Goal: Obtain resource: Obtain resource

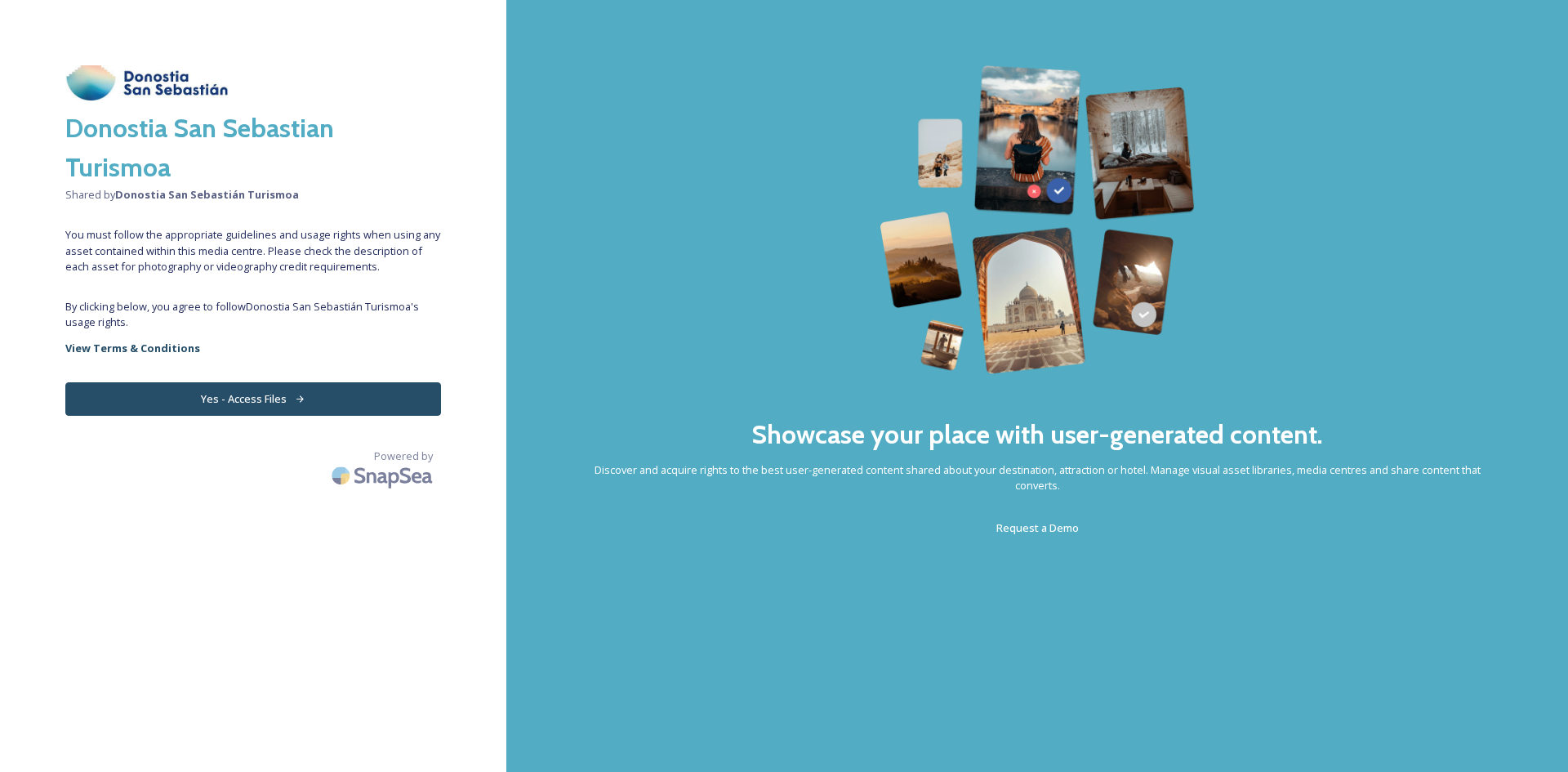
click at [196, 399] on button "Yes - Access Files" at bounding box center [253, 399] width 376 height 34
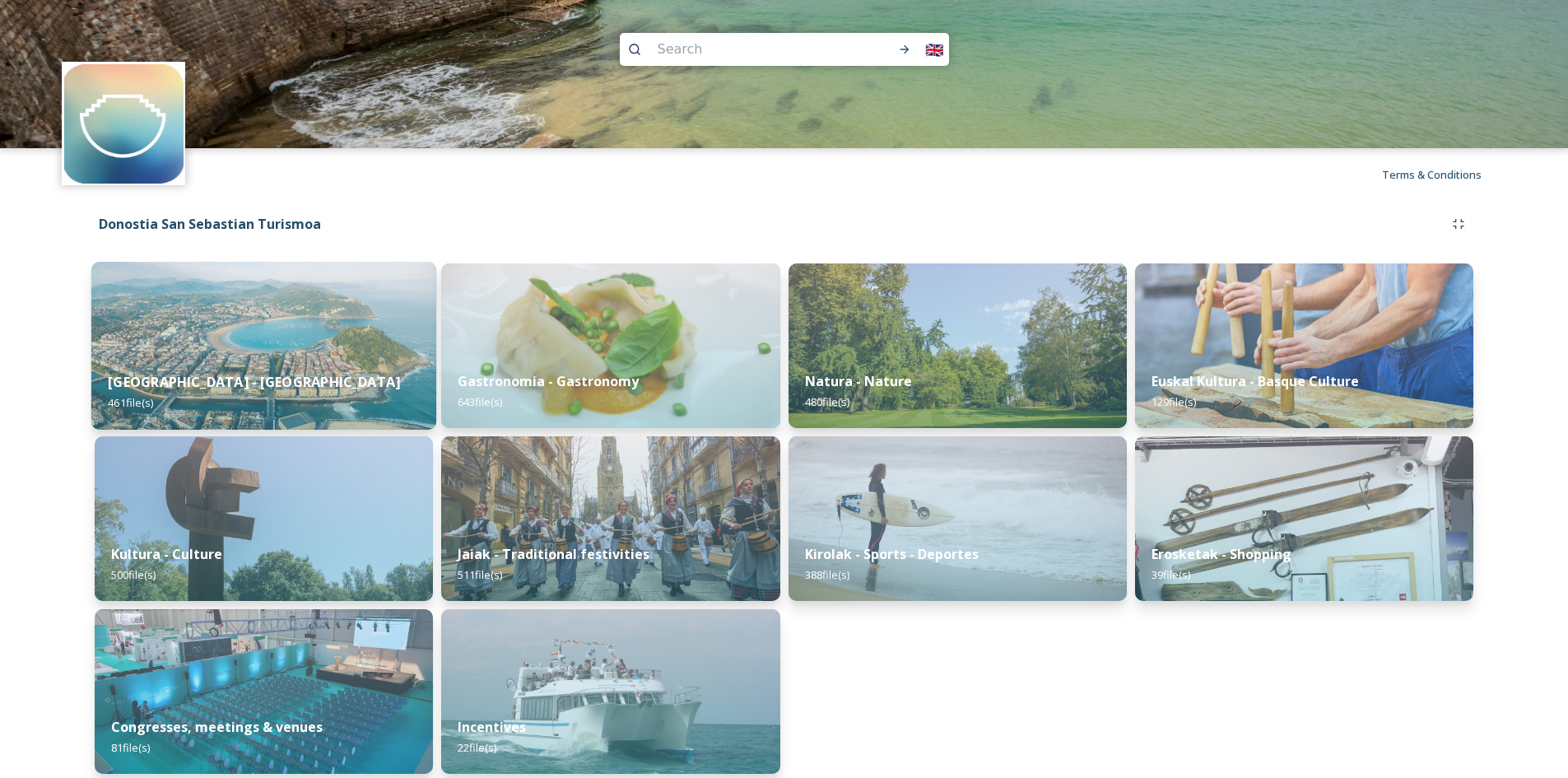
click at [310, 340] on img at bounding box center [264, 345] width 345 height 168
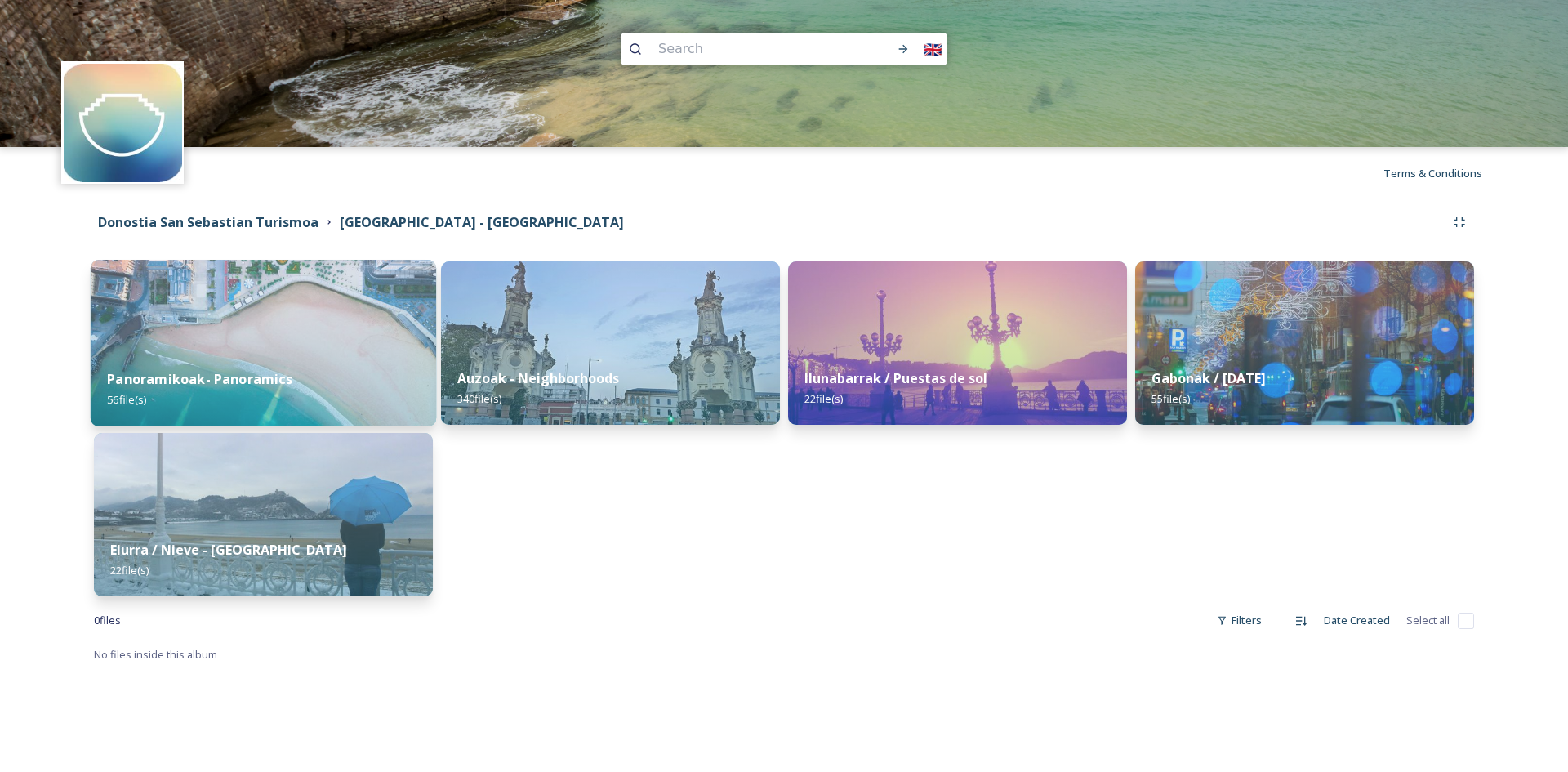
click at [230, 333] on img at bounding box center [263, 343] width 345 height 167
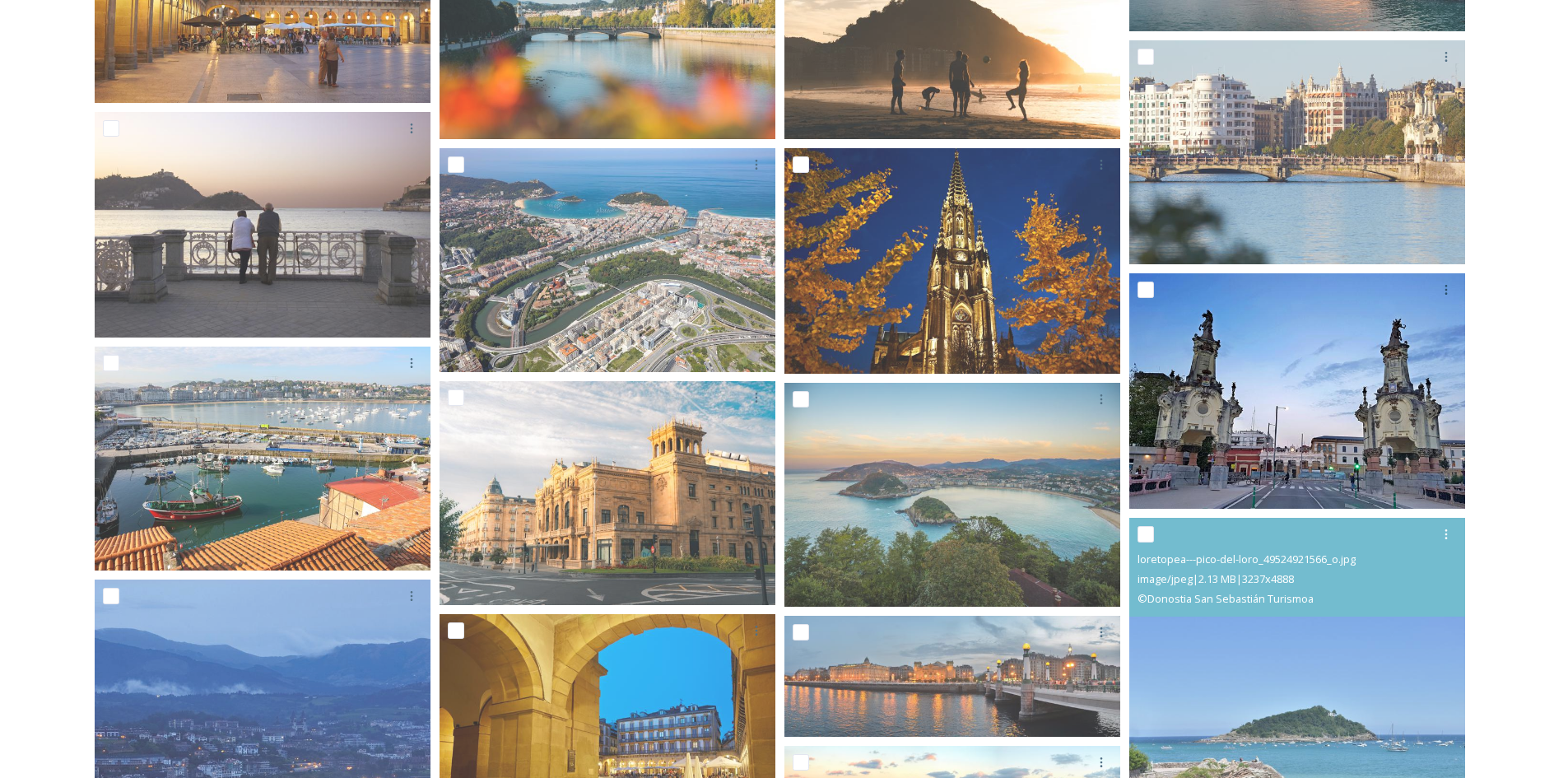
scroll to position [659, 0]
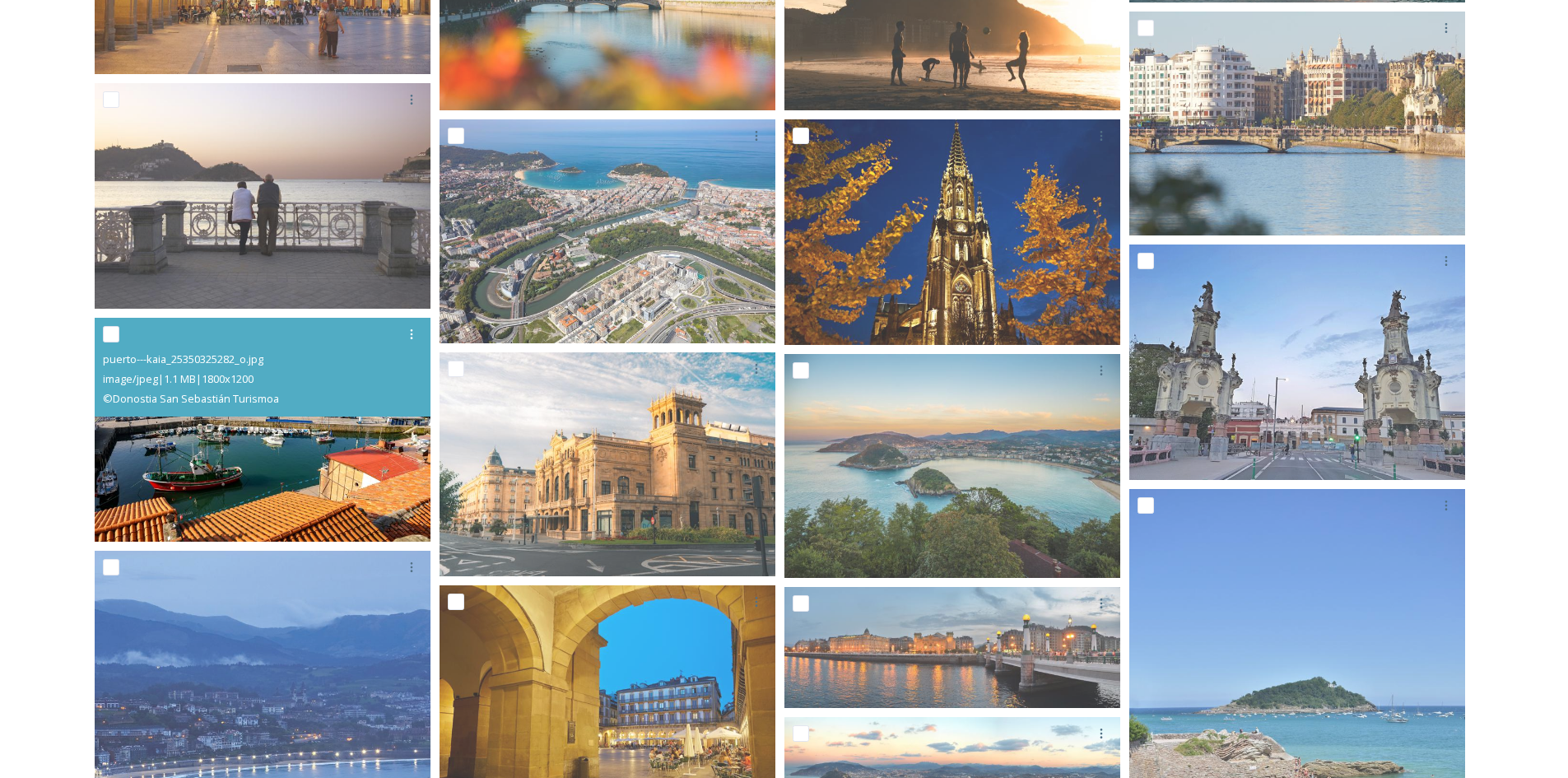
click at [198, 438] on img at bounding box center [263, 429] width 336 height 224
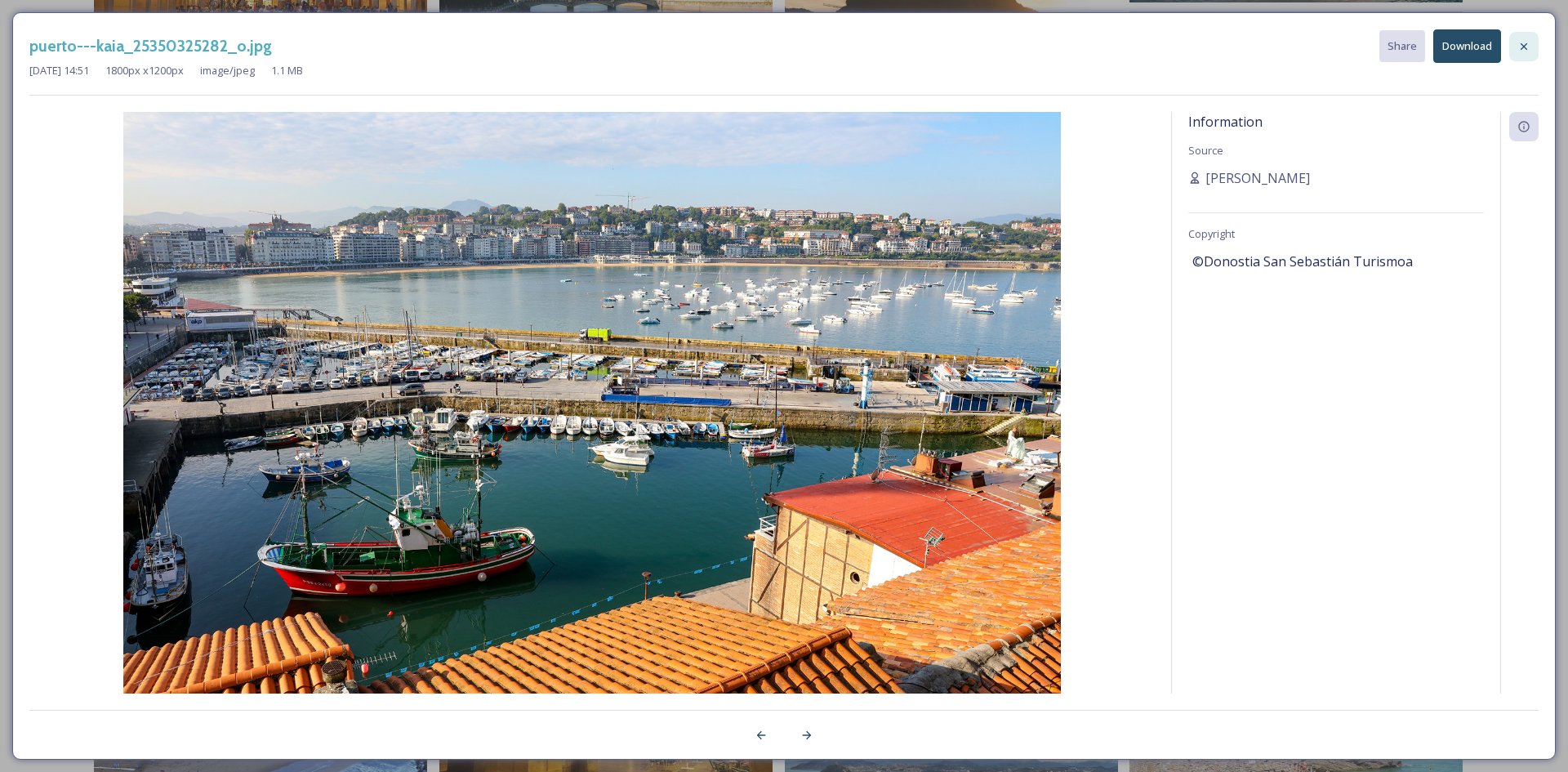
click at [1527, 48] on icon at bounding box center [1523, 46] width 13 height 13
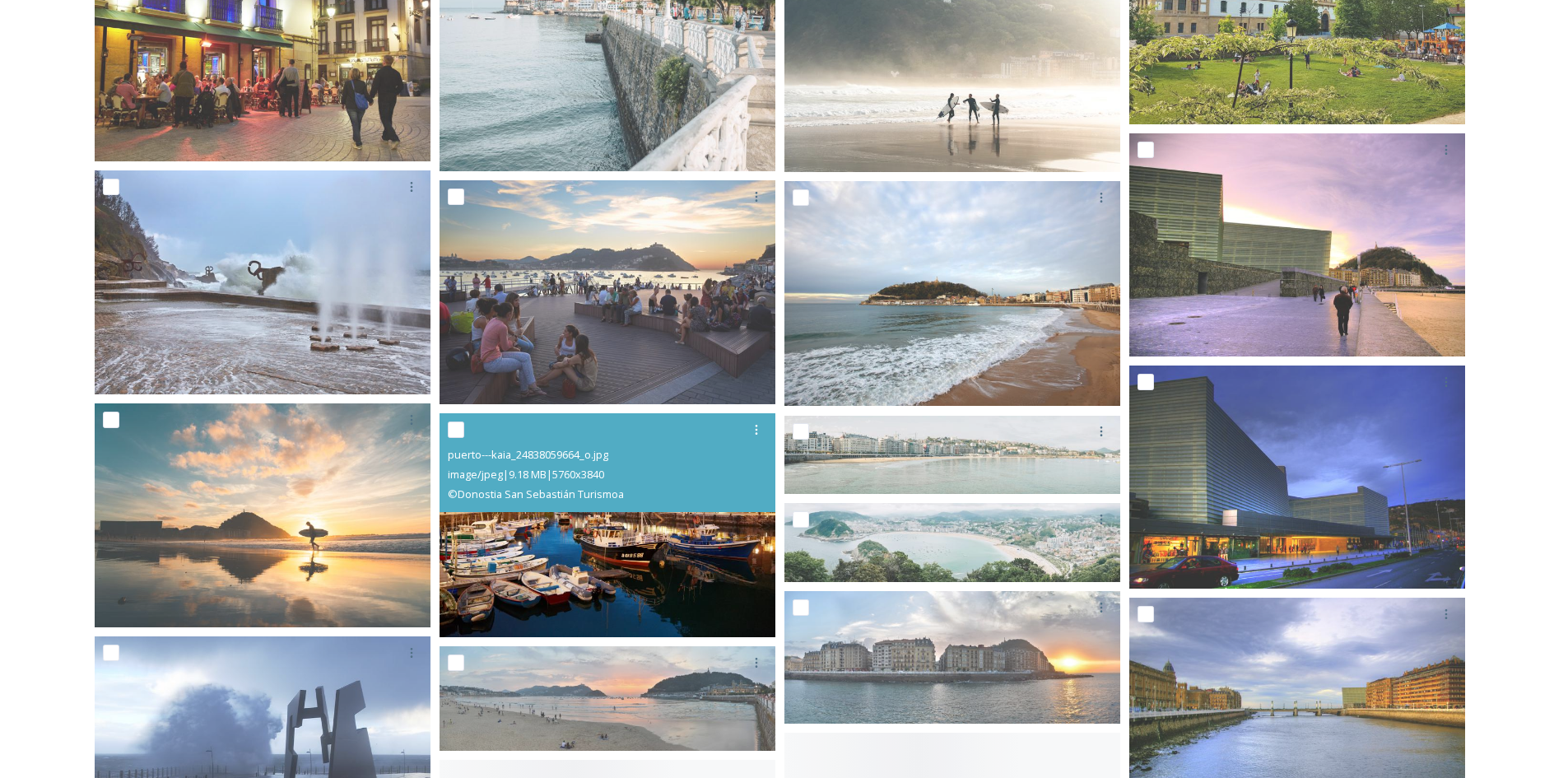
scroll to position [1810, 0]
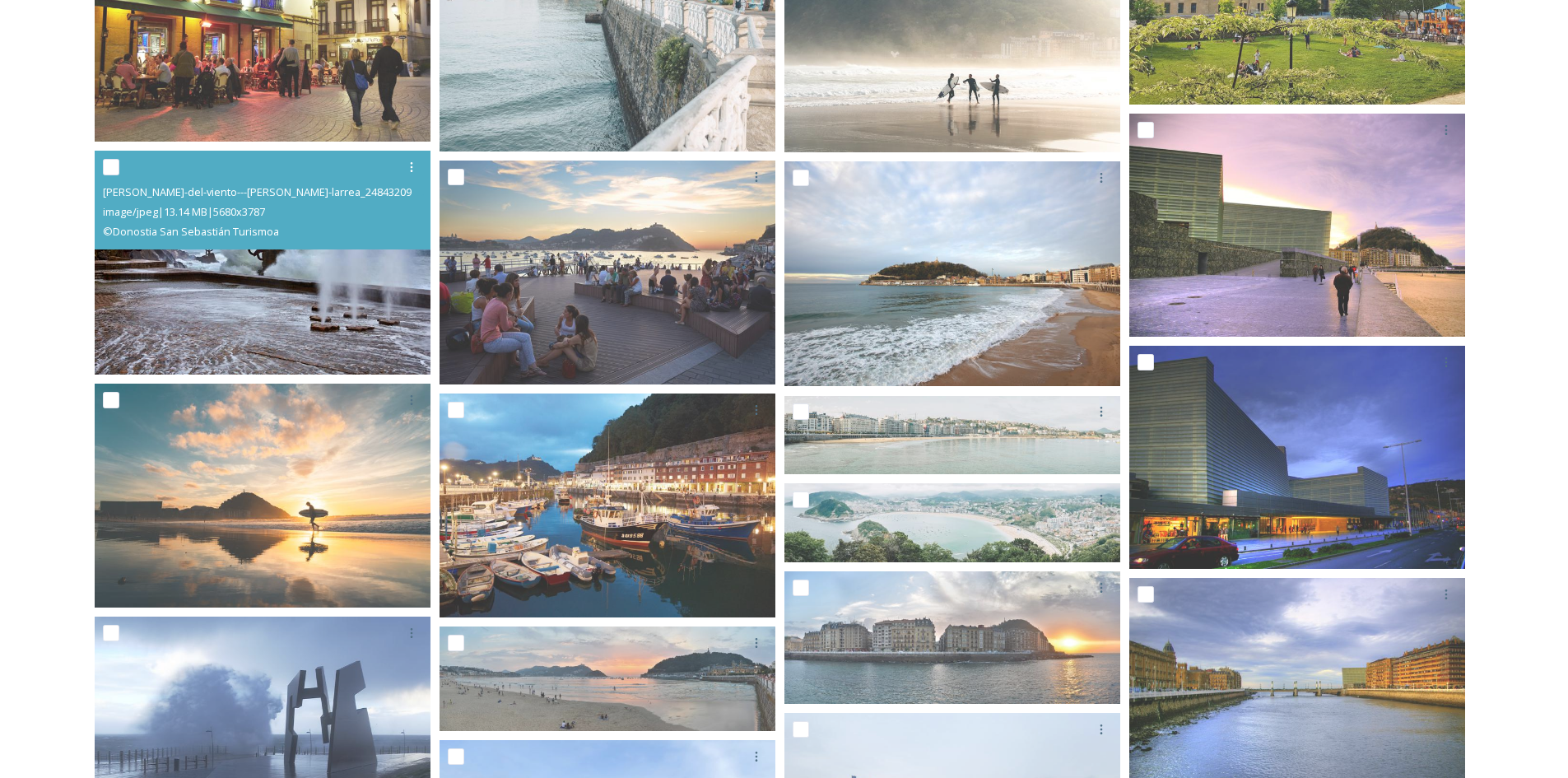
click at [315, 277] on img at bounding box center [263, 263] width 336 height 224
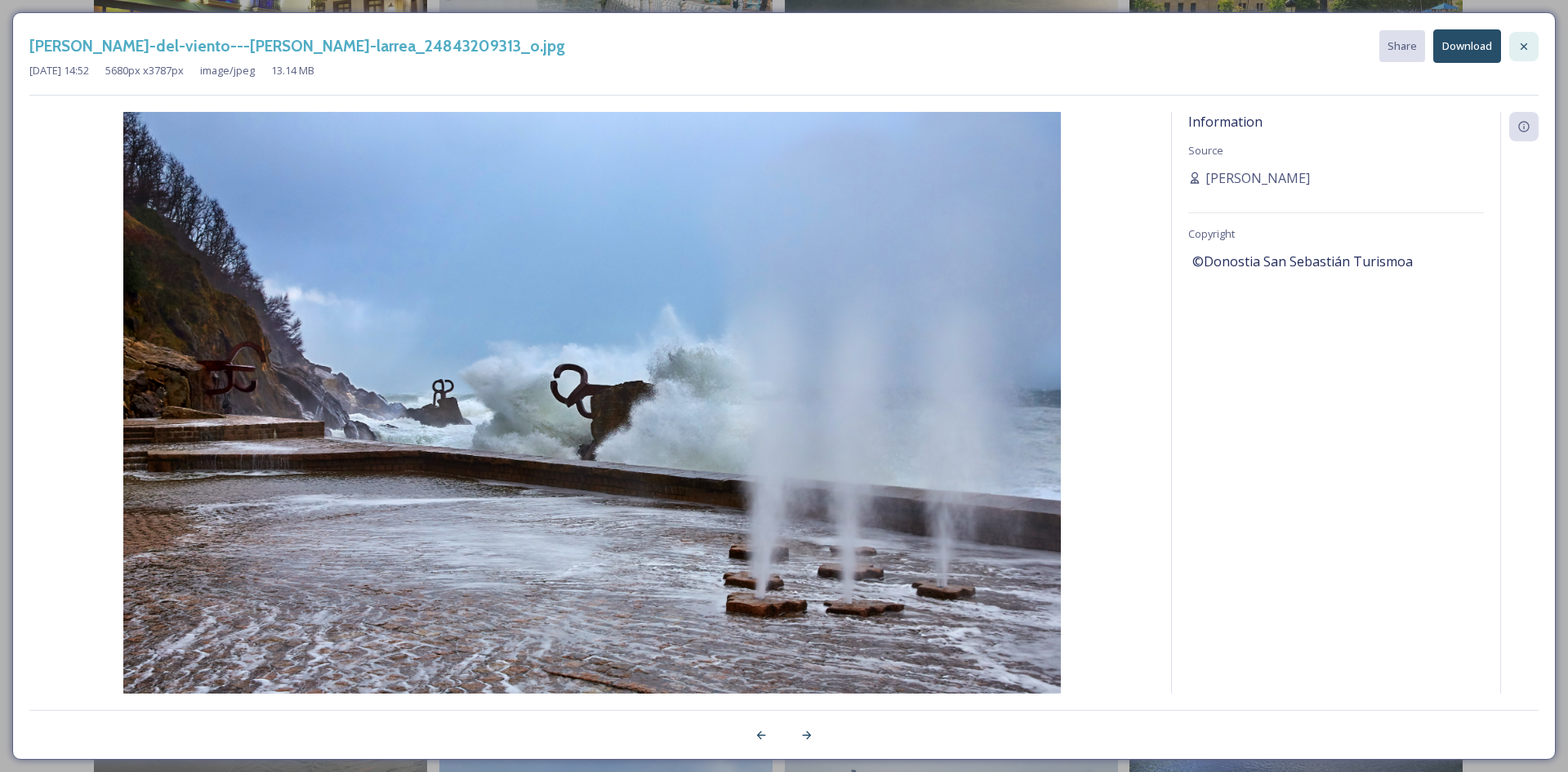
click at [1524, 44] on icon at bounding box center [1523, 46] width 13 height 13
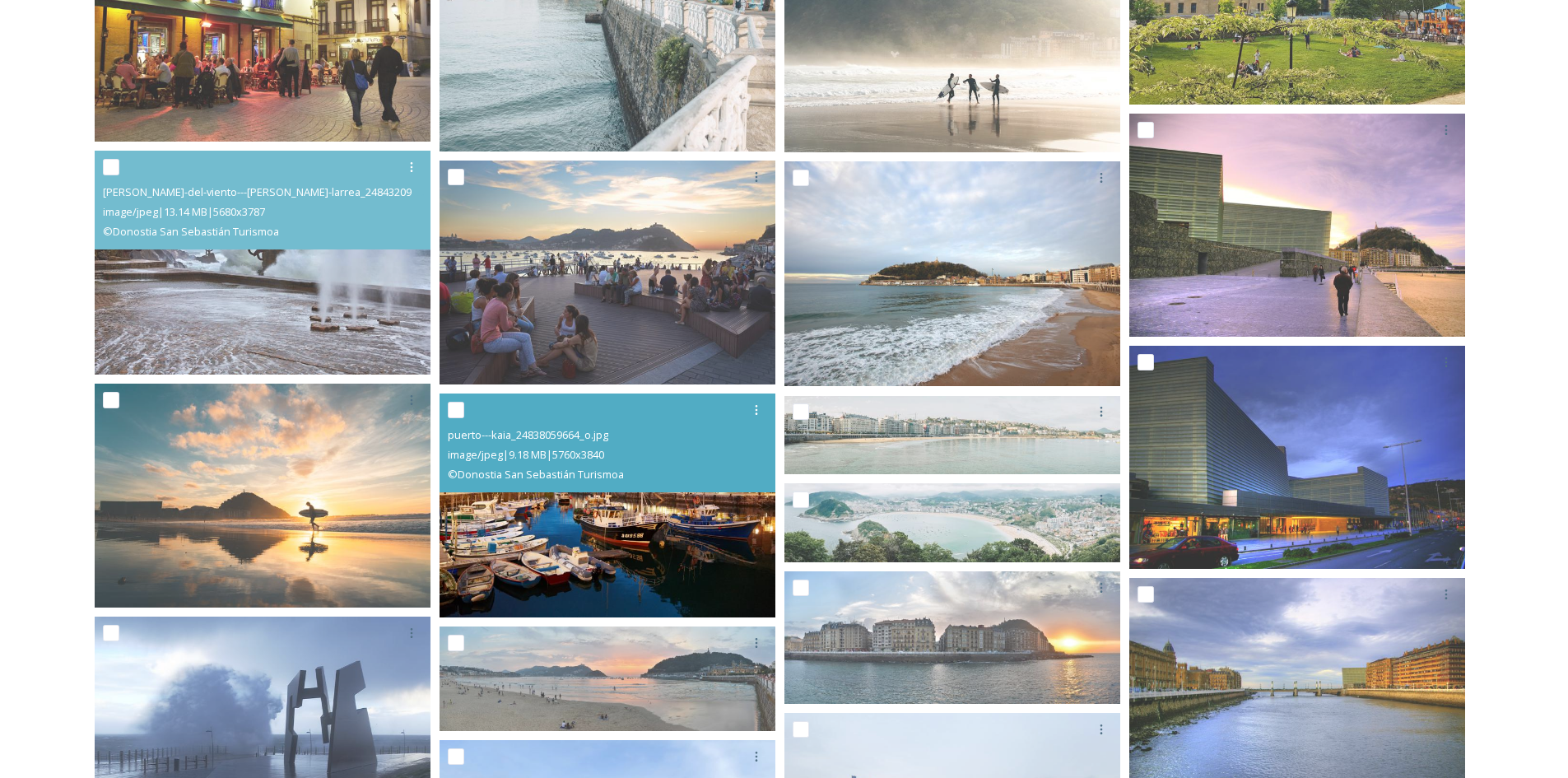
click at [584, 525] on img at bounding box center [607, 504] width 336 height 224
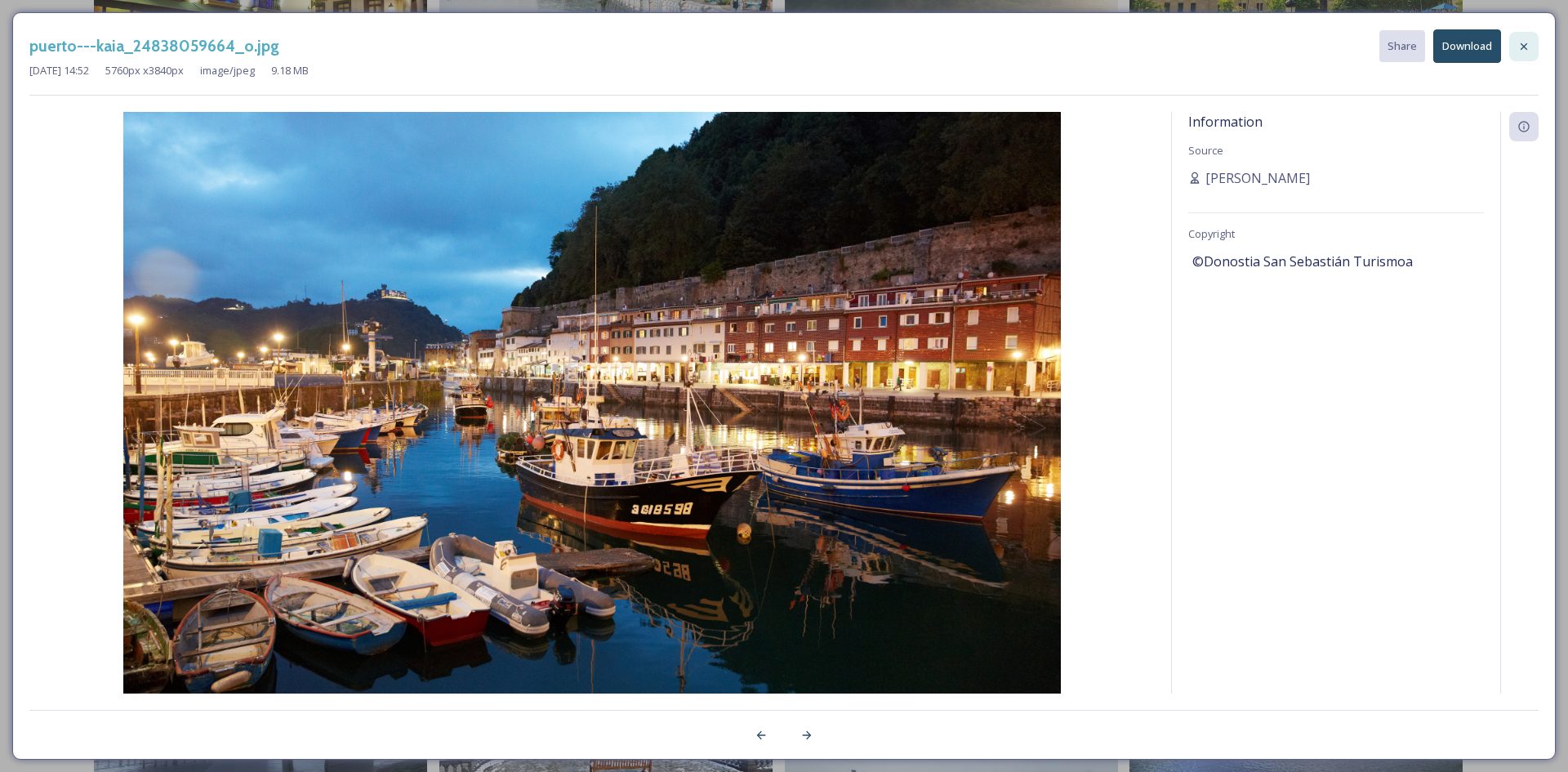
click at [1525, 43] on icon at bounding box center [1523, 46] width 13 height 13
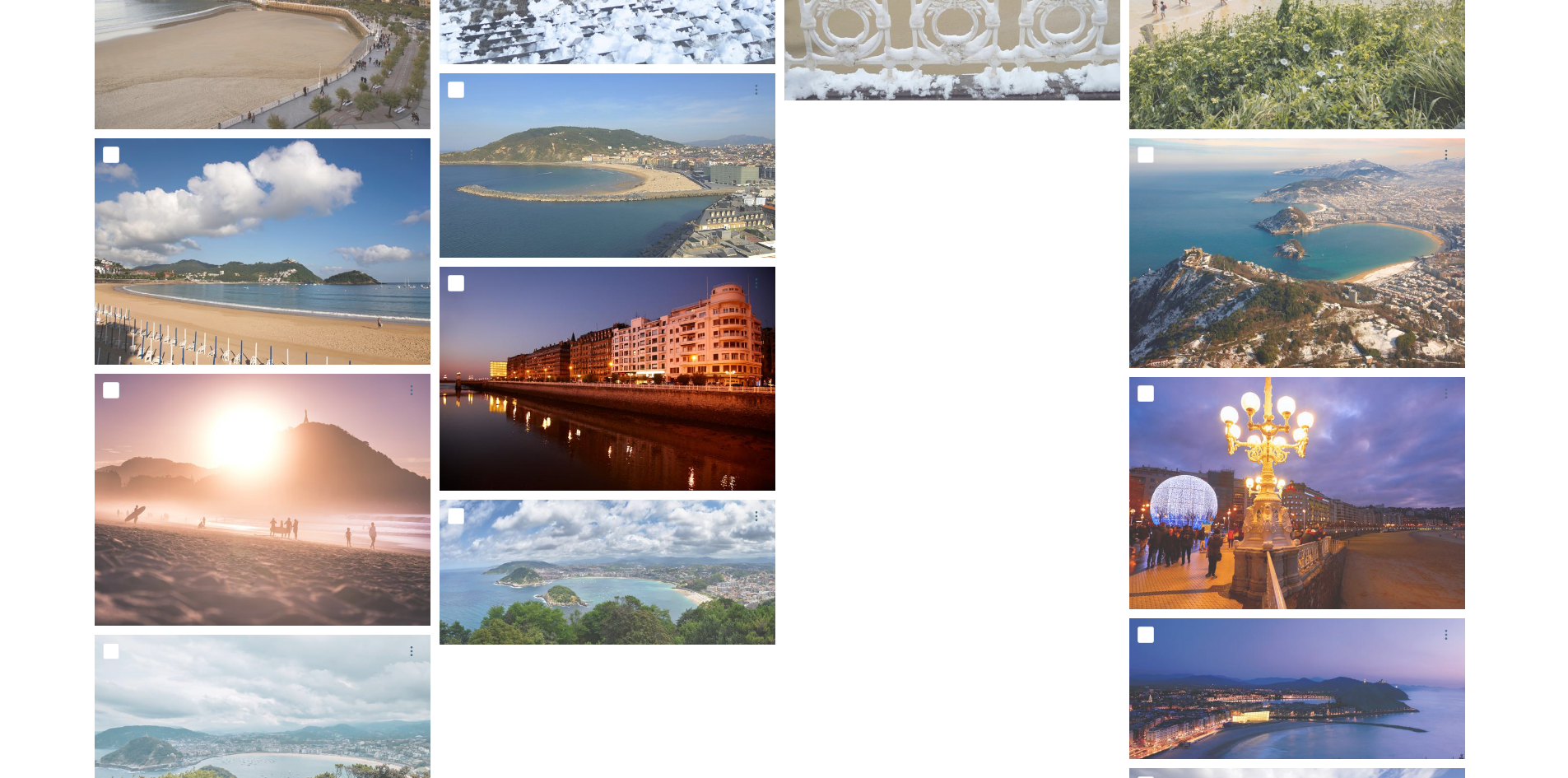
scroll to position [2963, 0]
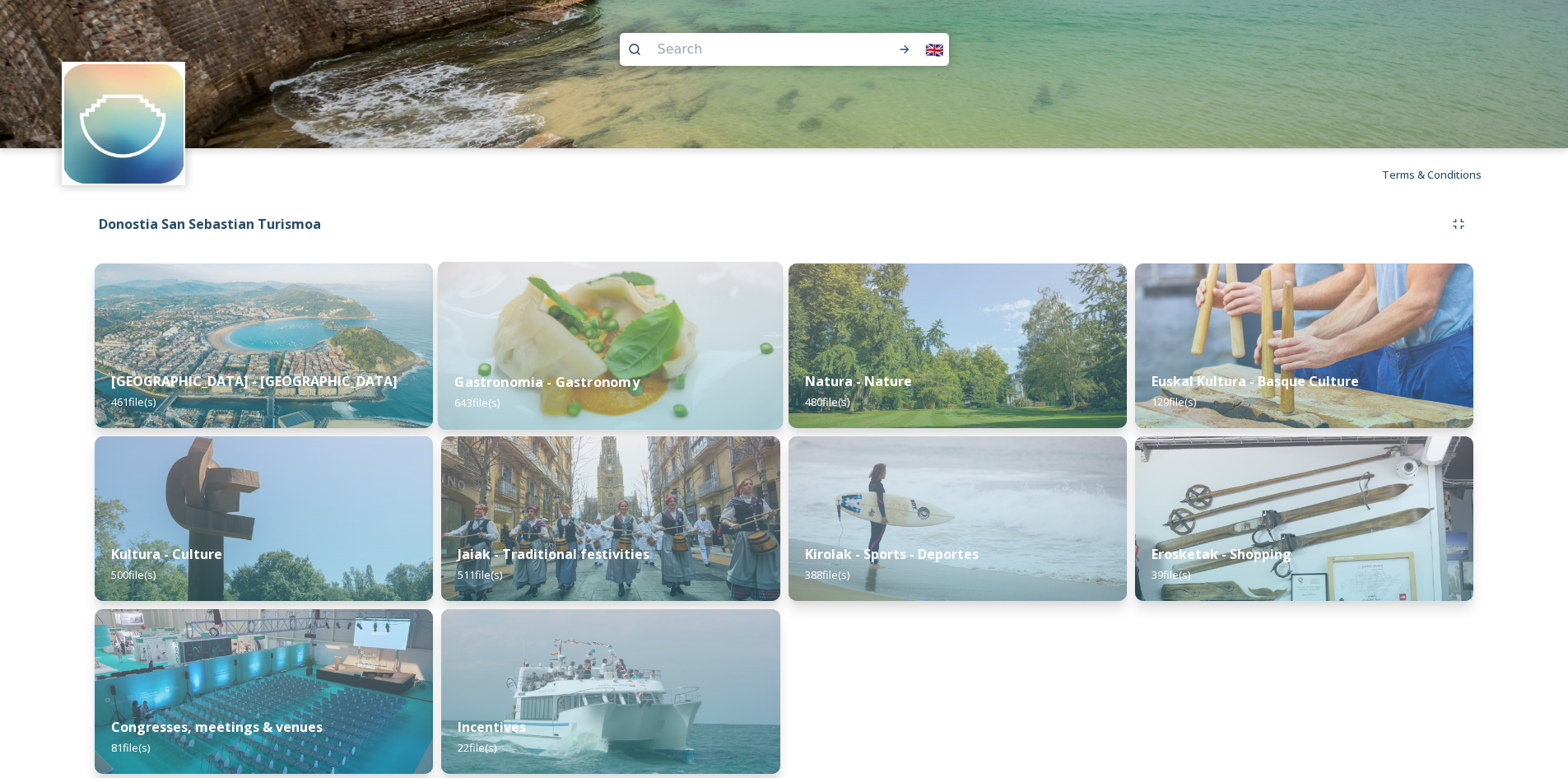
click at [656, 348] on img at bounding box center [610, 345] width 345 height 168
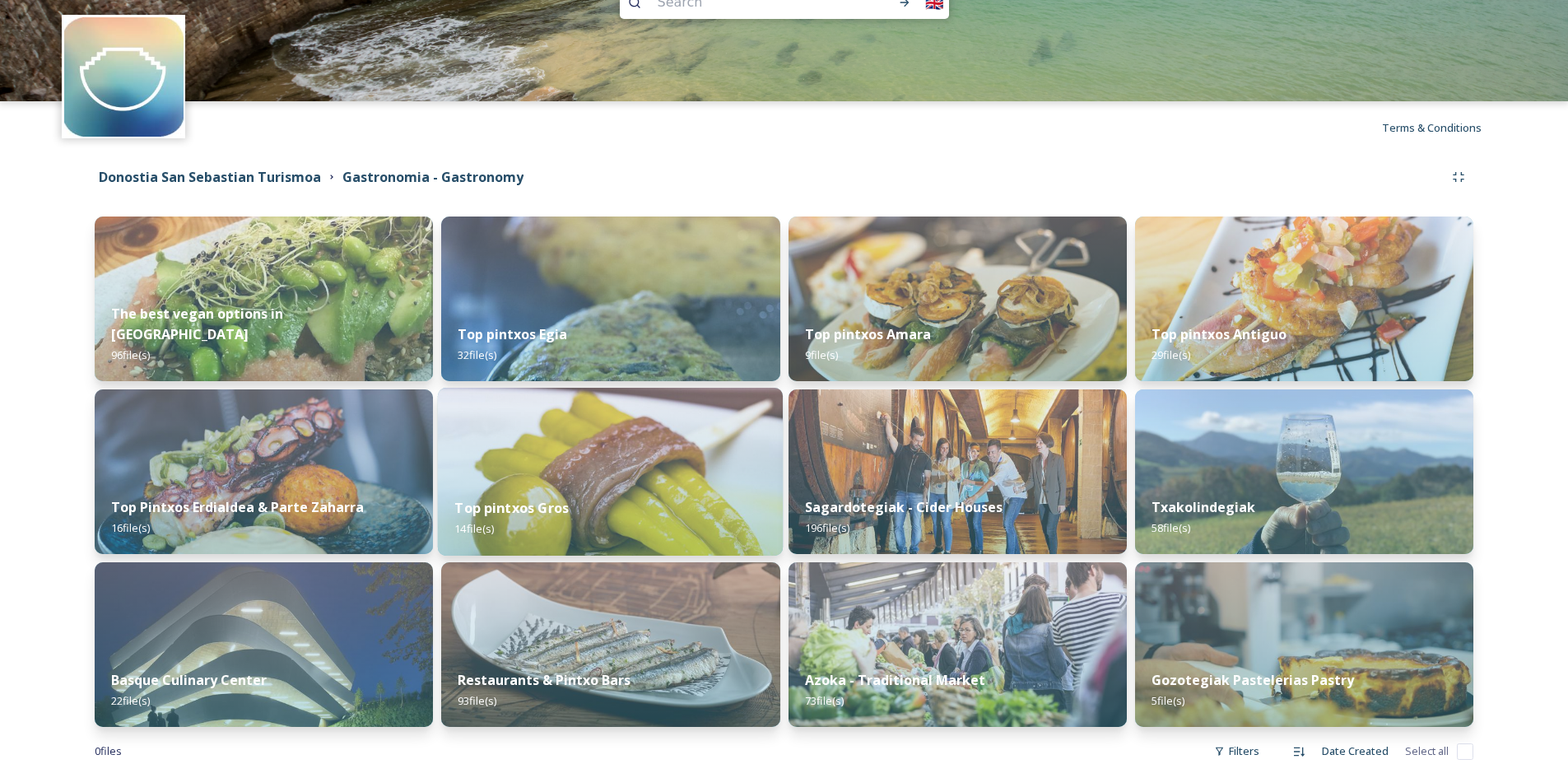
scroll to position [73, 0]
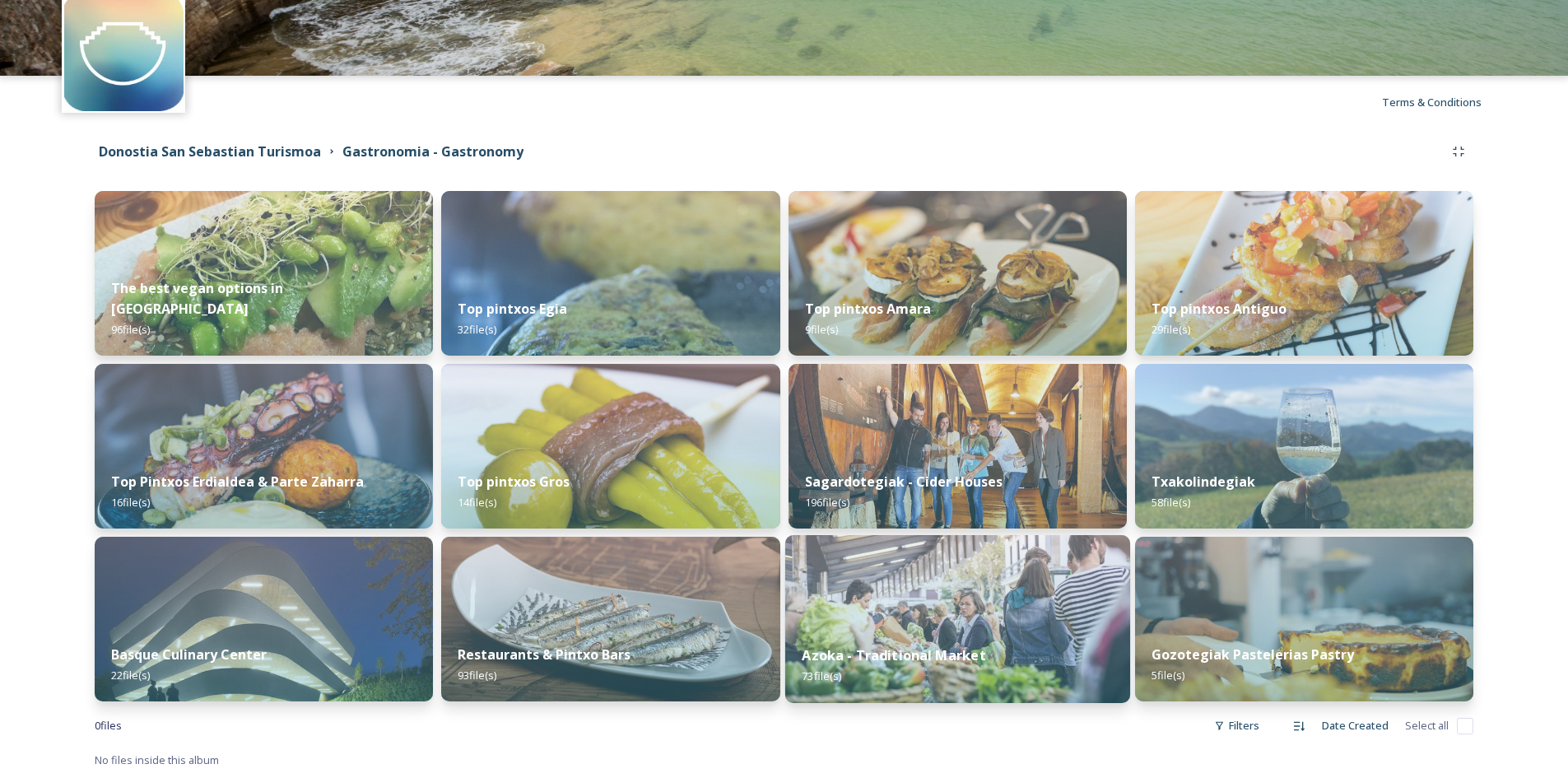
click at [976, 610] on img at bounding box center [956, 618] width 345 height 168
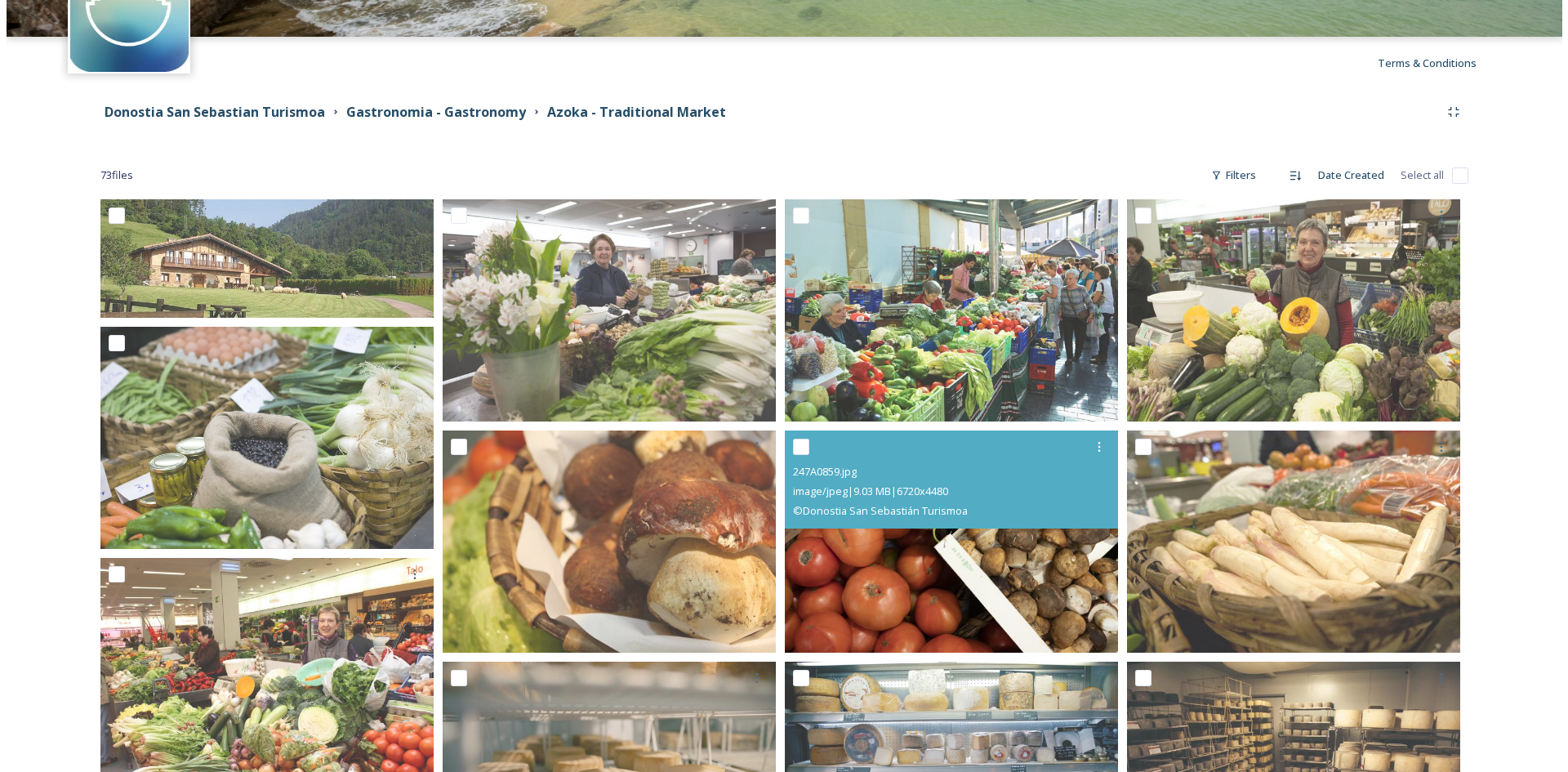
scroll to position [81, 0]
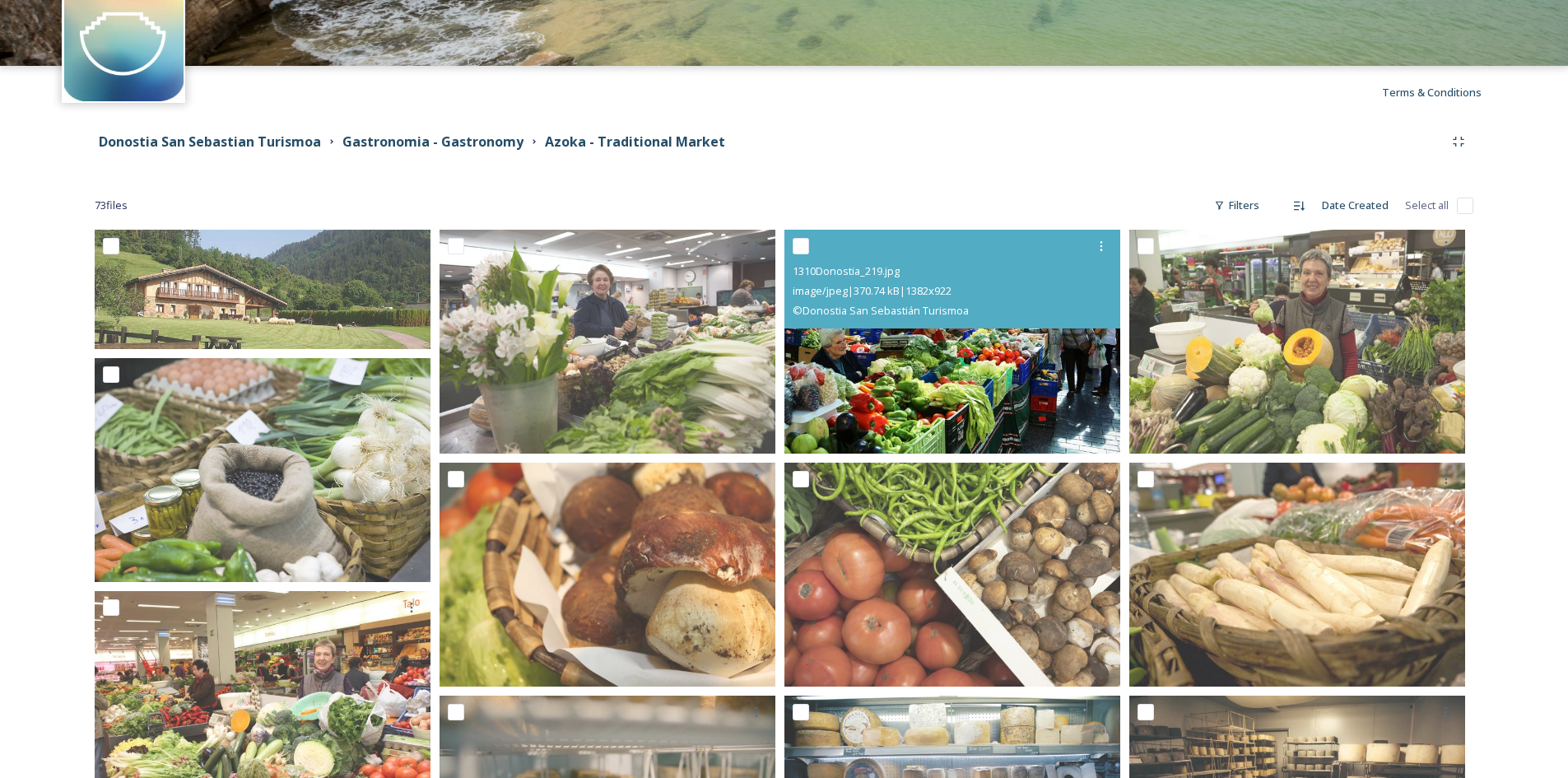
click at [907, 356] on img at bounding box center [952, 341] width 336 height 224
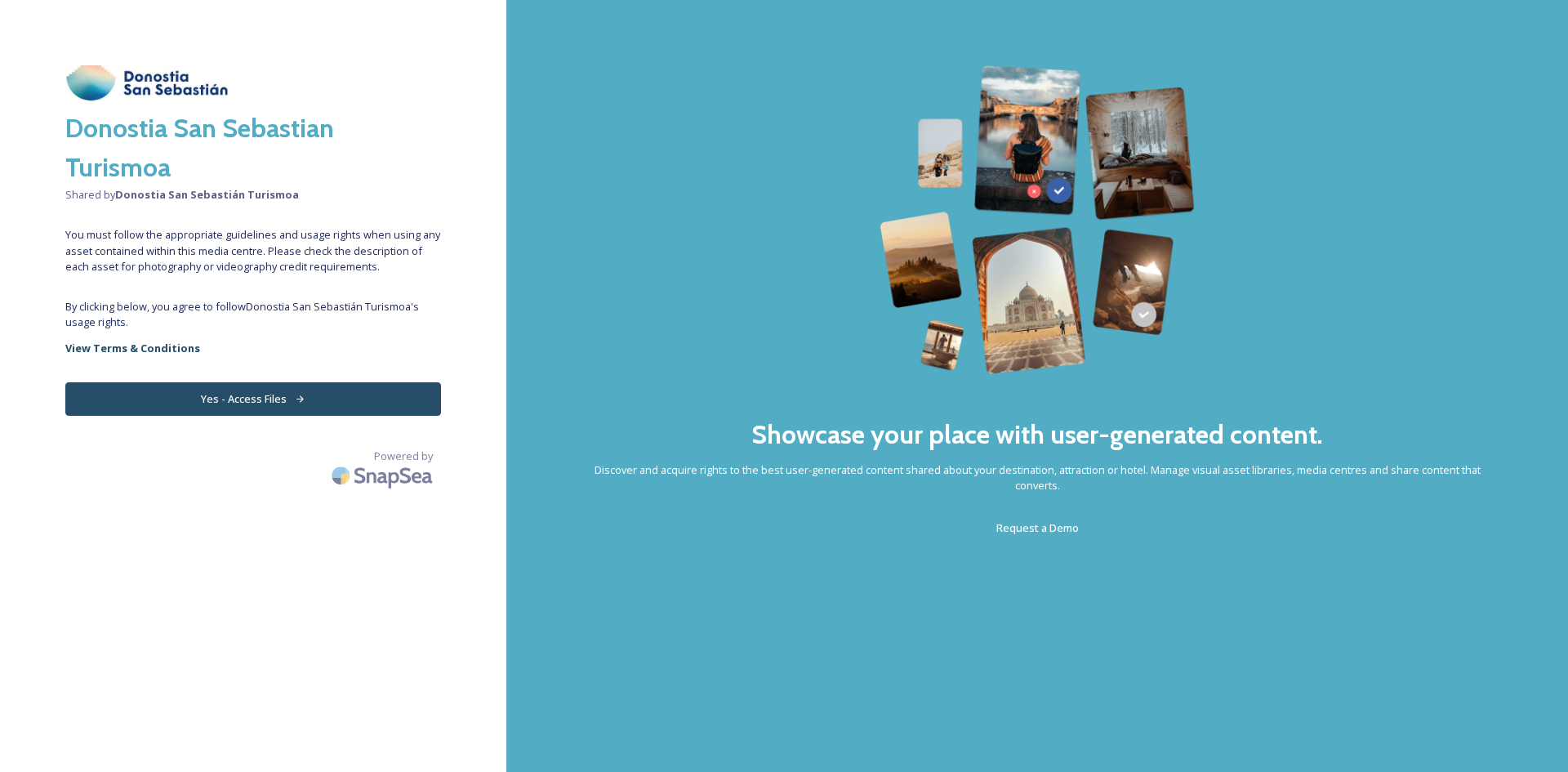
click at [240, 400] on button "Yes - Access Files" at bounding box center [253, 399] width 376 height 34
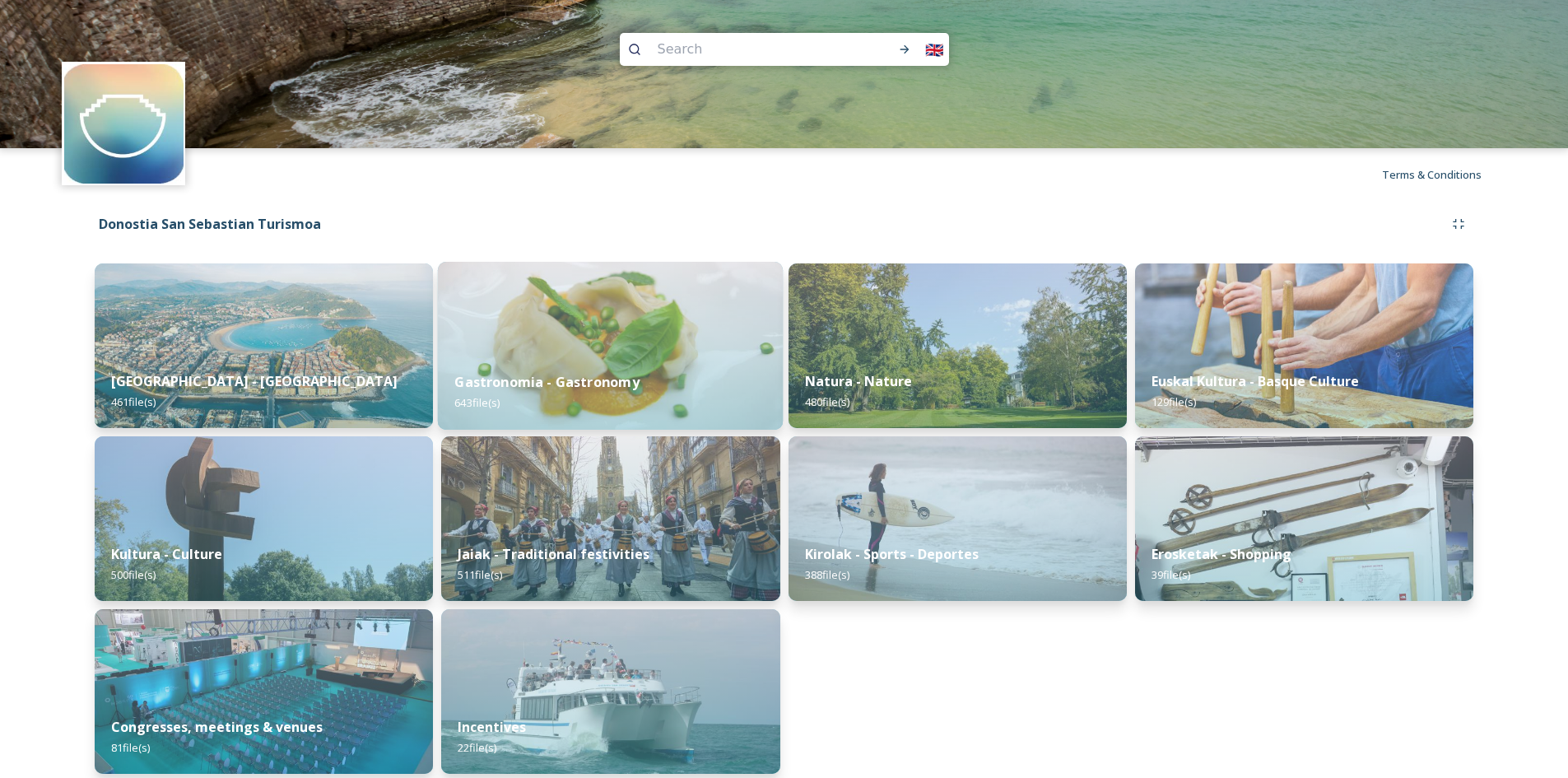
click at [656, 337] on img at bounding box center [610, 345] width 345 height 168
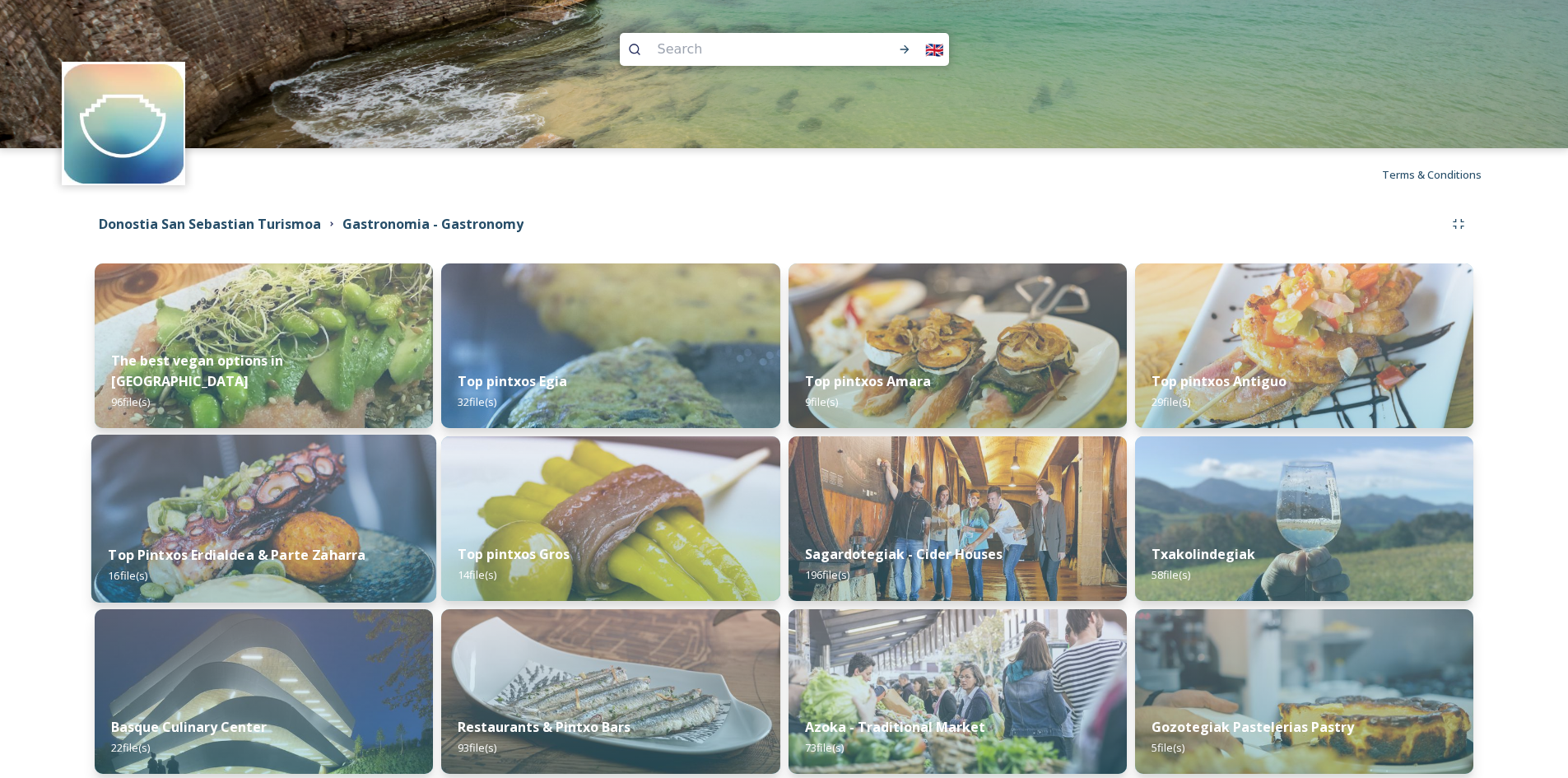
click at [237, 493] on img at bounding box center [264, 518] width 345 height 168
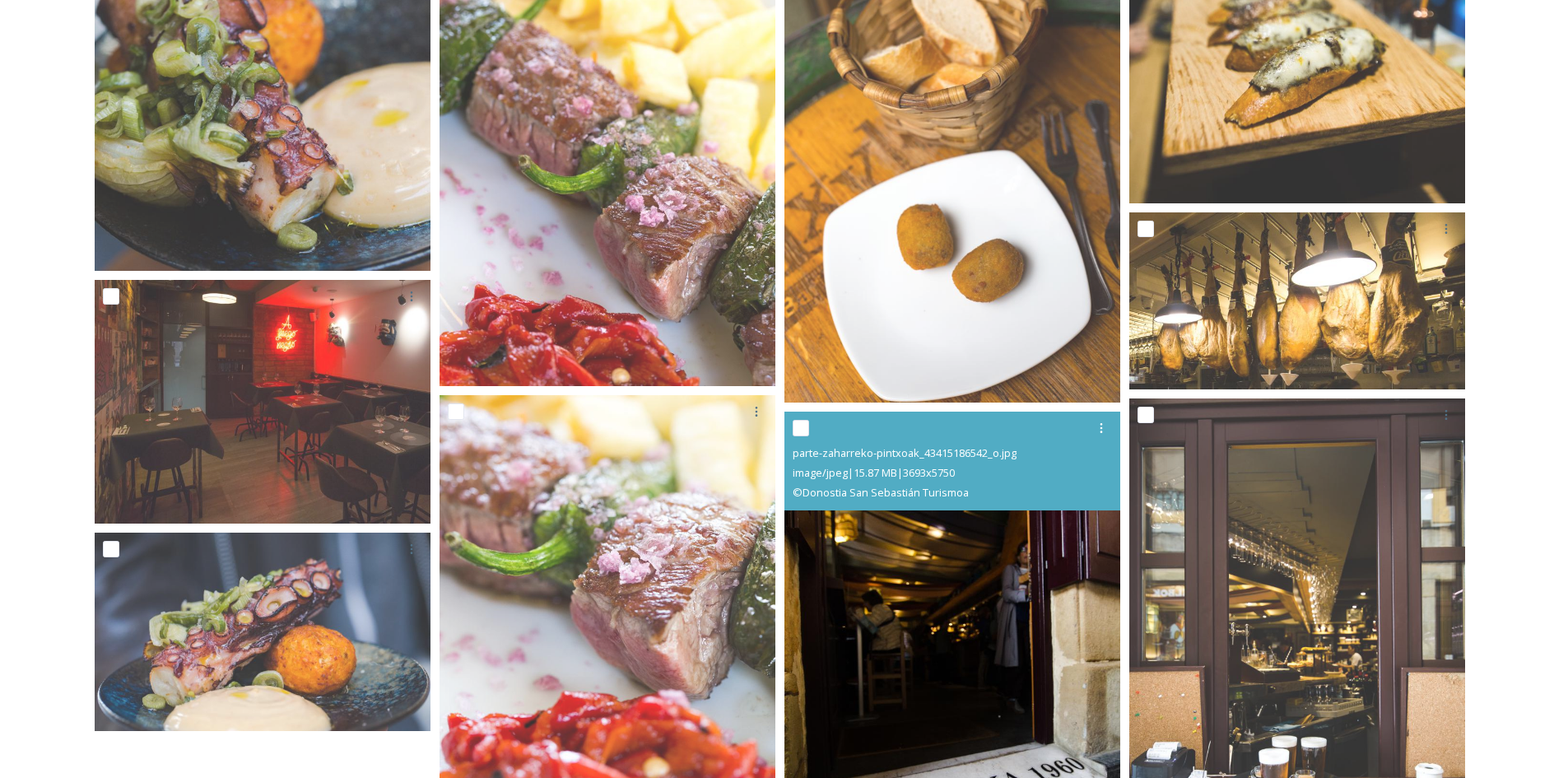
scroll to position [1068, 0]
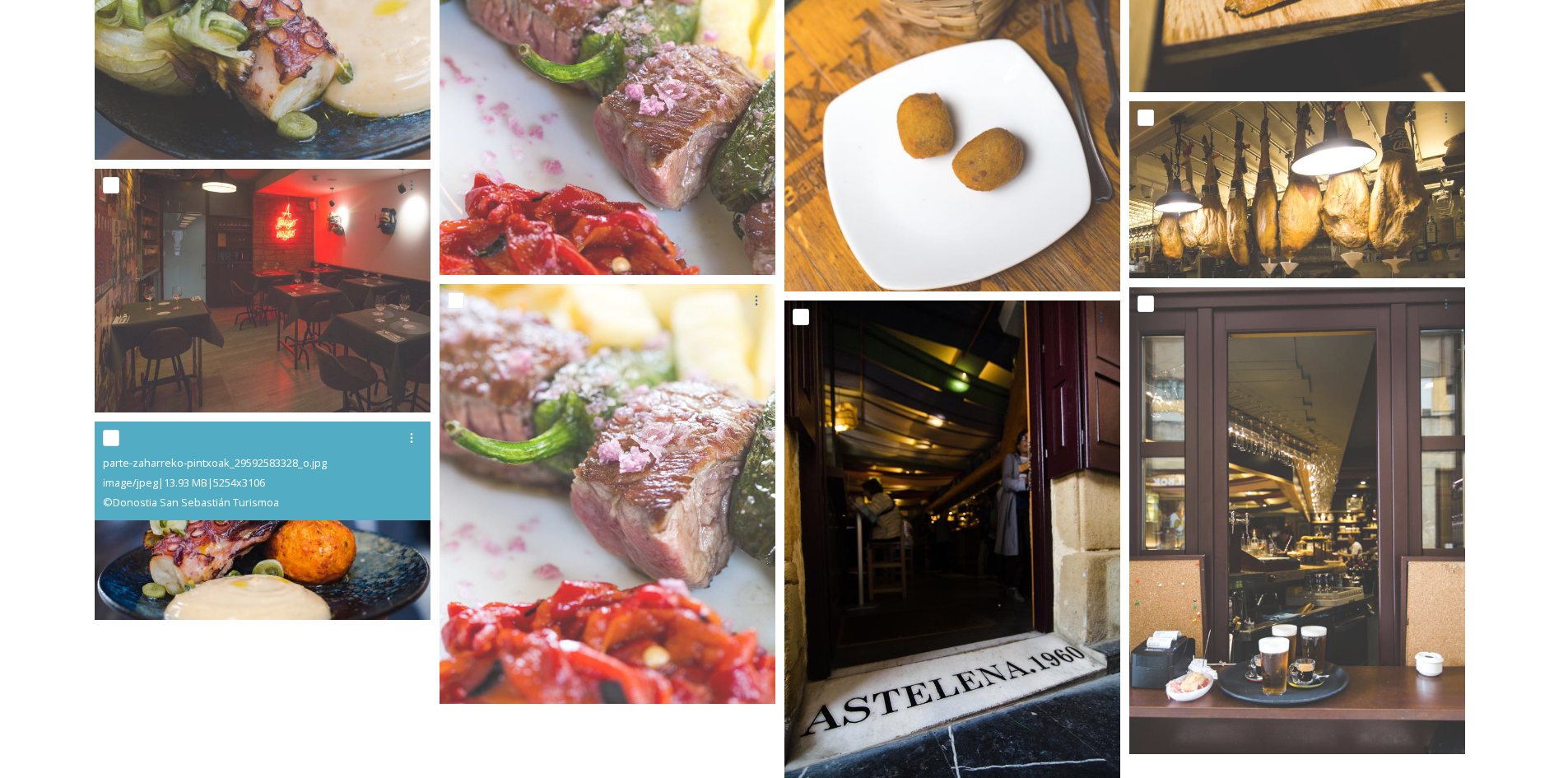
click at [224, 542] on img at bounding box center [263, 520] width 336 height 198
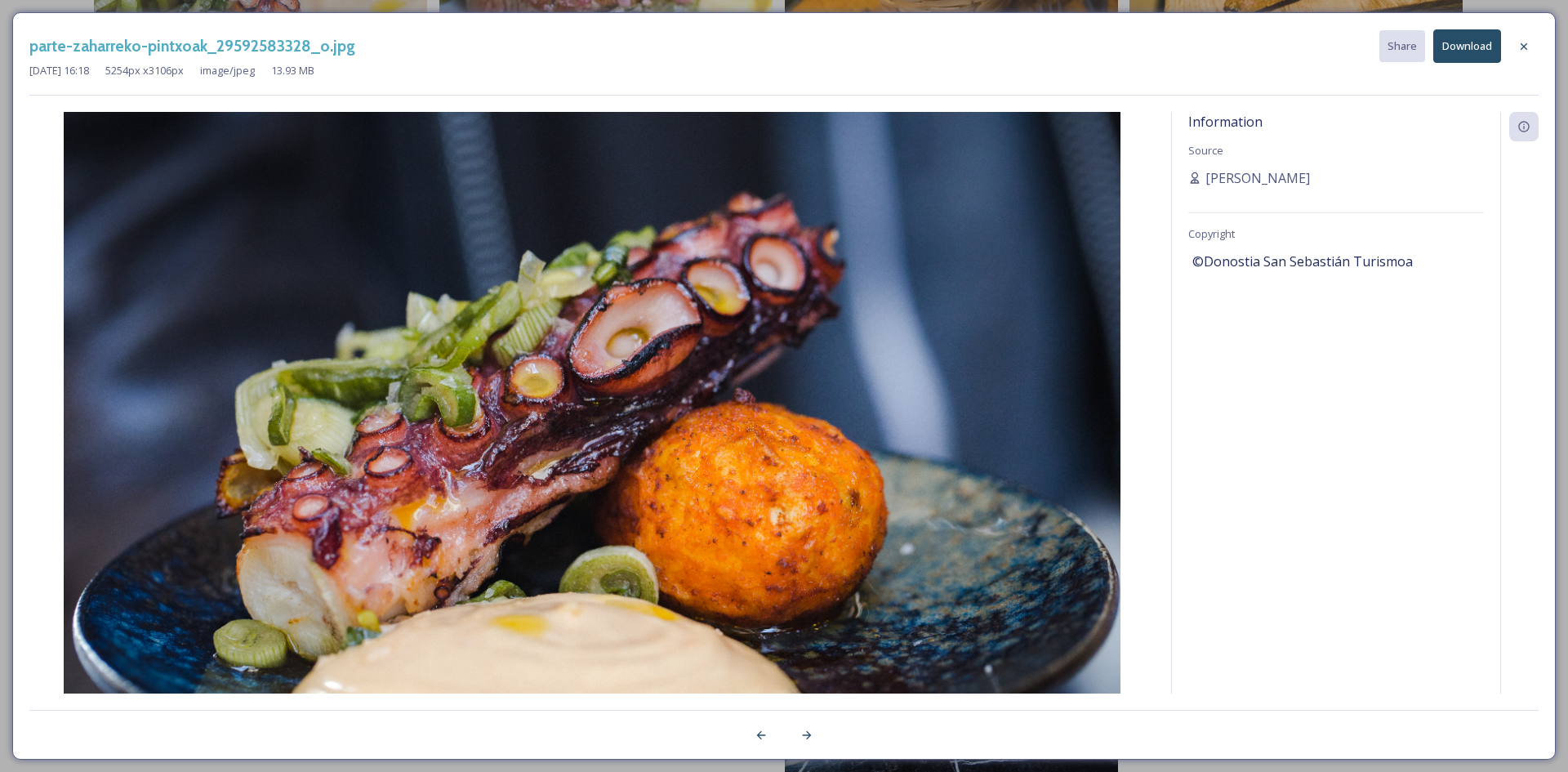
drag, startPoint x: 1185, startPoint y: 357, endPoint x: 1143, endPoint y: 327, distance: 51.6
click at [1185, 357] on div "Information Source [PERSON_NAME] Copyright ©Donostia San Sebastián Turismoa" at bounding box center [1336, 402] width 329 height 582
click at [1523, 45] on icon at bounding box center [1524, 46] width 7 height 7
